Goal: Task Accomplishment & Management: Manage account settings

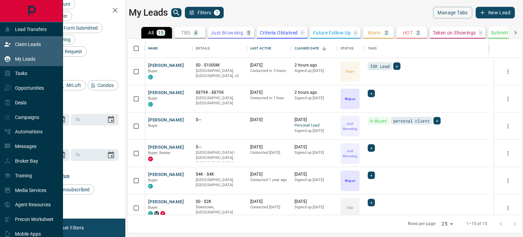
click at [6, 45] on icon at bounding box center [7, 44] width 7 height 7
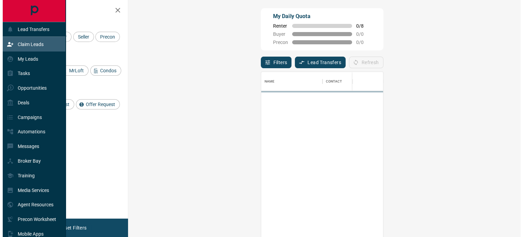
scroll to position [173, 372]
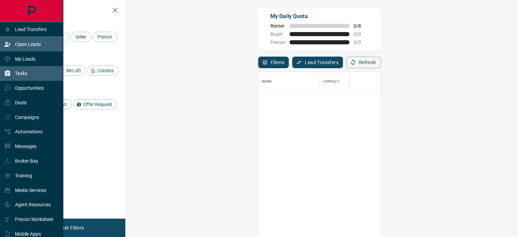
click at [20, 71] on p "Tasks" at bounding box center [21, 72] width 12 height 5
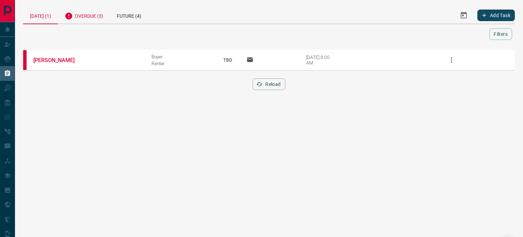
click at [88, 16] on div "Overdue (3)" at bounding box center [84, 15] width 52 height 17
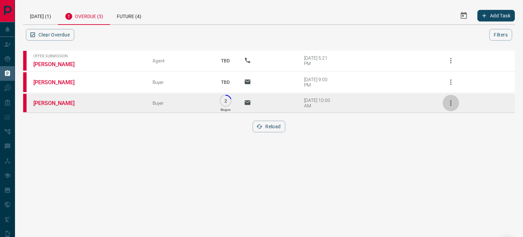
click at [451, 104] on icon "button" at bounding box center [450, 102] width 1 height 5
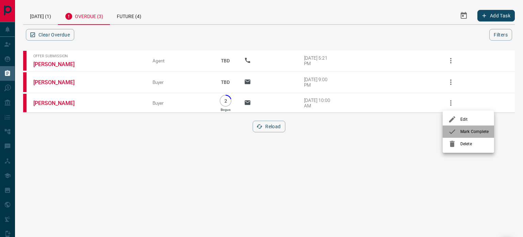
click at [466, 132] on span "Mark Complete" at bounding box center [474, 131] width 28 height 6
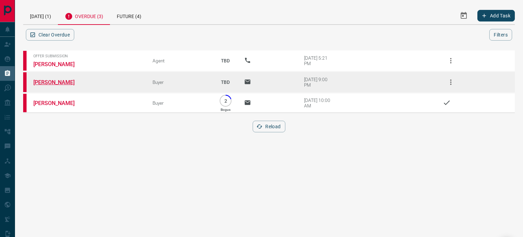
click at [67, 79] on link "[PERSON_NAME]" at bounding box center [58, 82] width 51 height 6
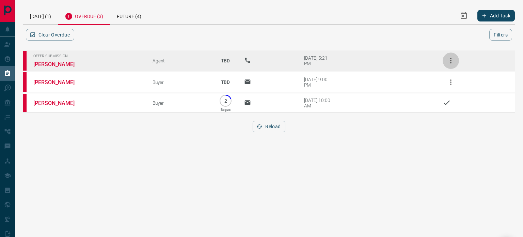
click at [451, 59] on icon "button" at bounding box center [451, 60] width 8 height 8
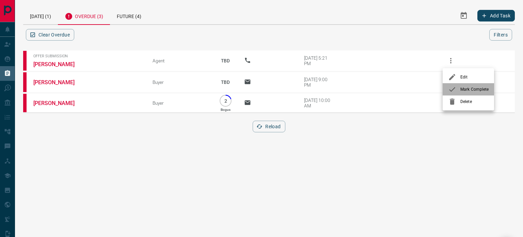
click at [464, 89] on span "Mark Complete" at bounding box center [474, 89] width 28 height 6
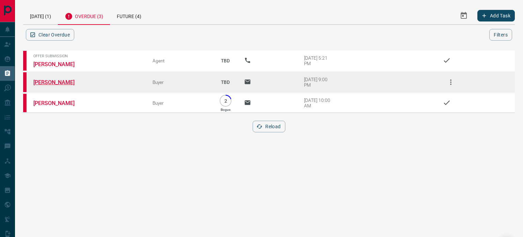
click at [74, 82] on link "[PERSON_NAME]" at bounding box center [58, 82] width 51 height 6
